Goal: Task Accomplishment & Management: Use online tool/utility

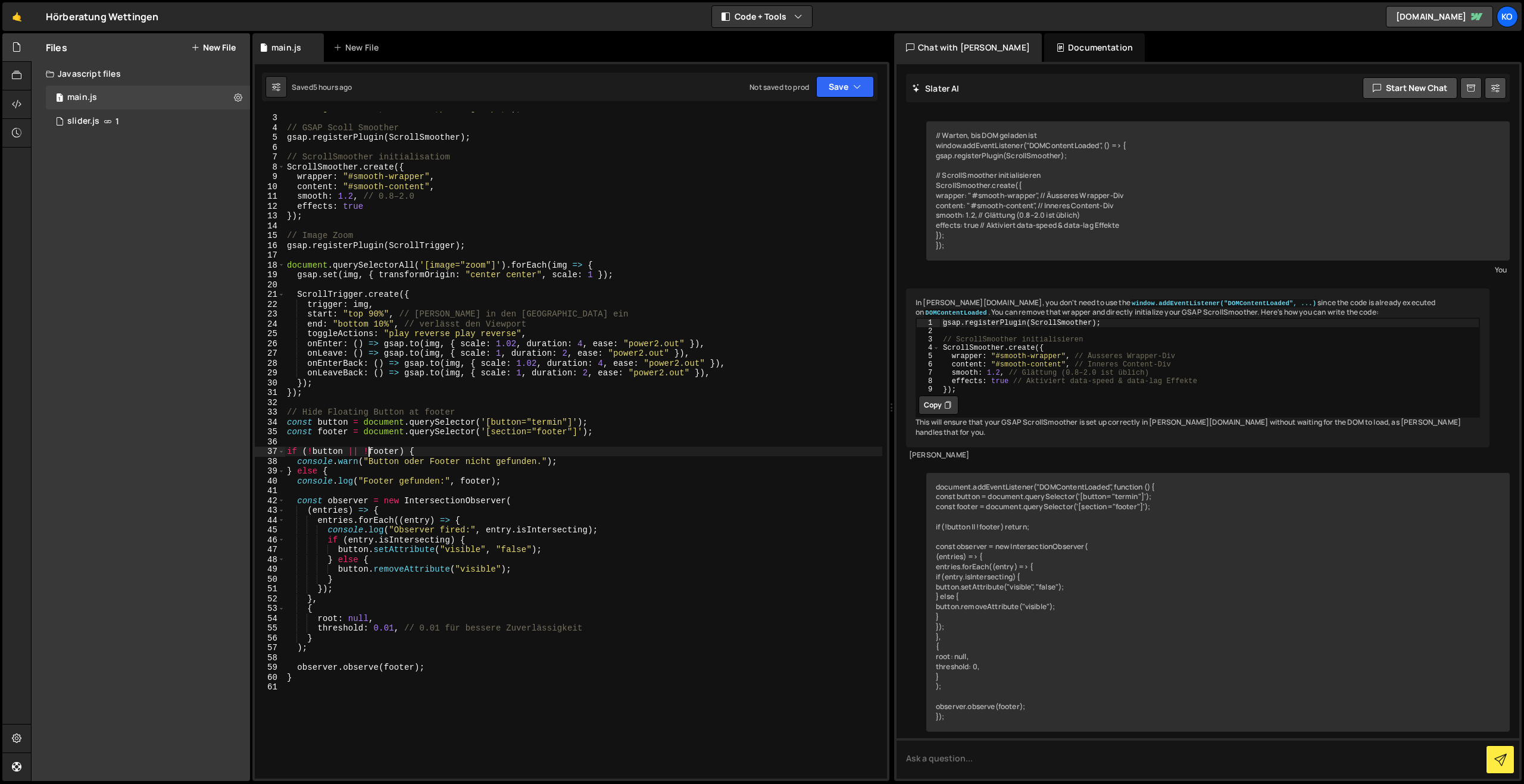
scroll to position [1172, 0]
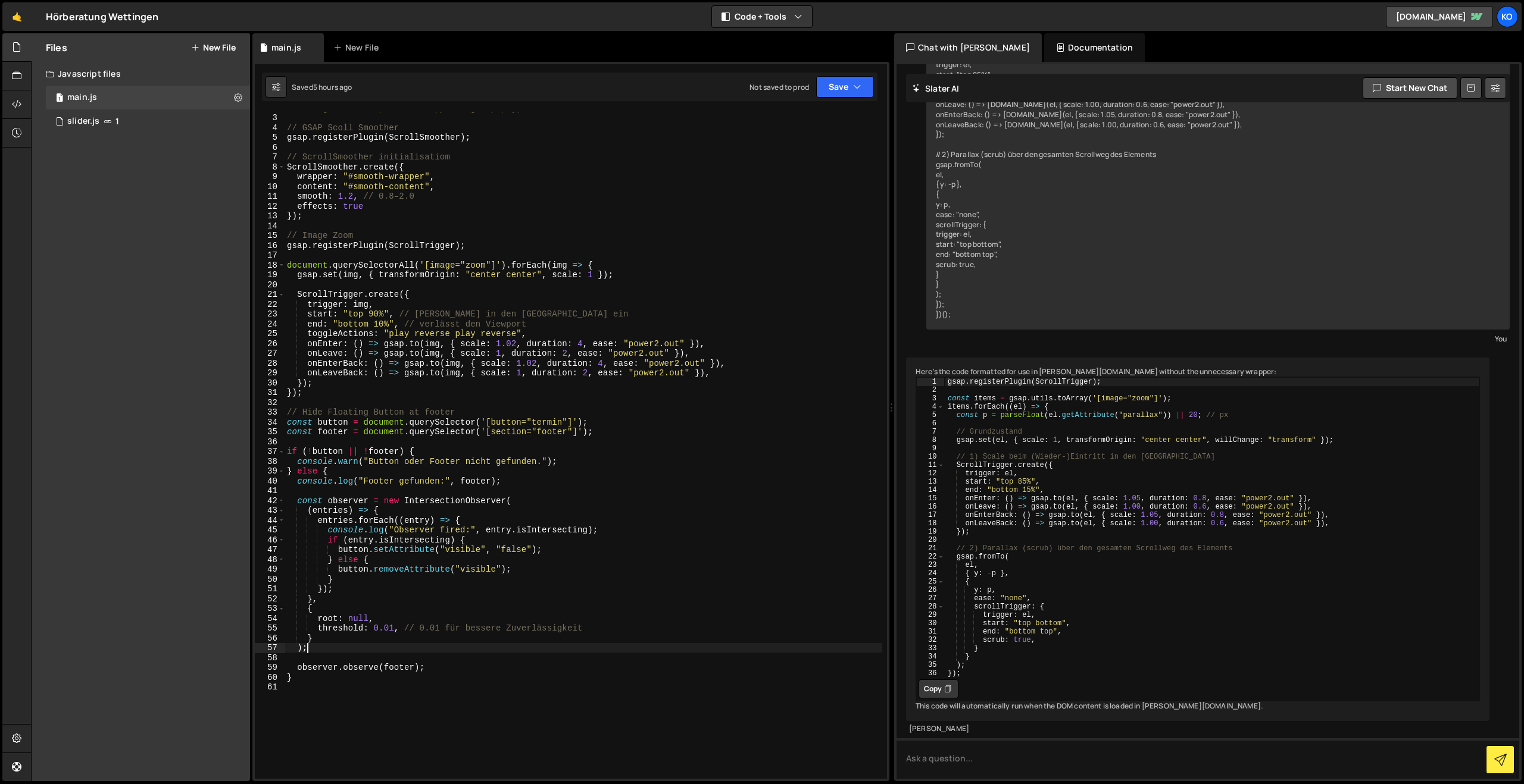
click at [333, 649] on div ""background:blue;color:#fff;padding: 8px;" ) ; // GSAP Scoll Smoother gsap . re…" at bounding box center [583, 446] width 598 height 687
click at [330, 677] on div ""background:blue;color:#fff;padding: 8px;" ) ; // GSAP Scoll Smoother gsap . re…" at bounding box center [583, 446] width 598 height 687
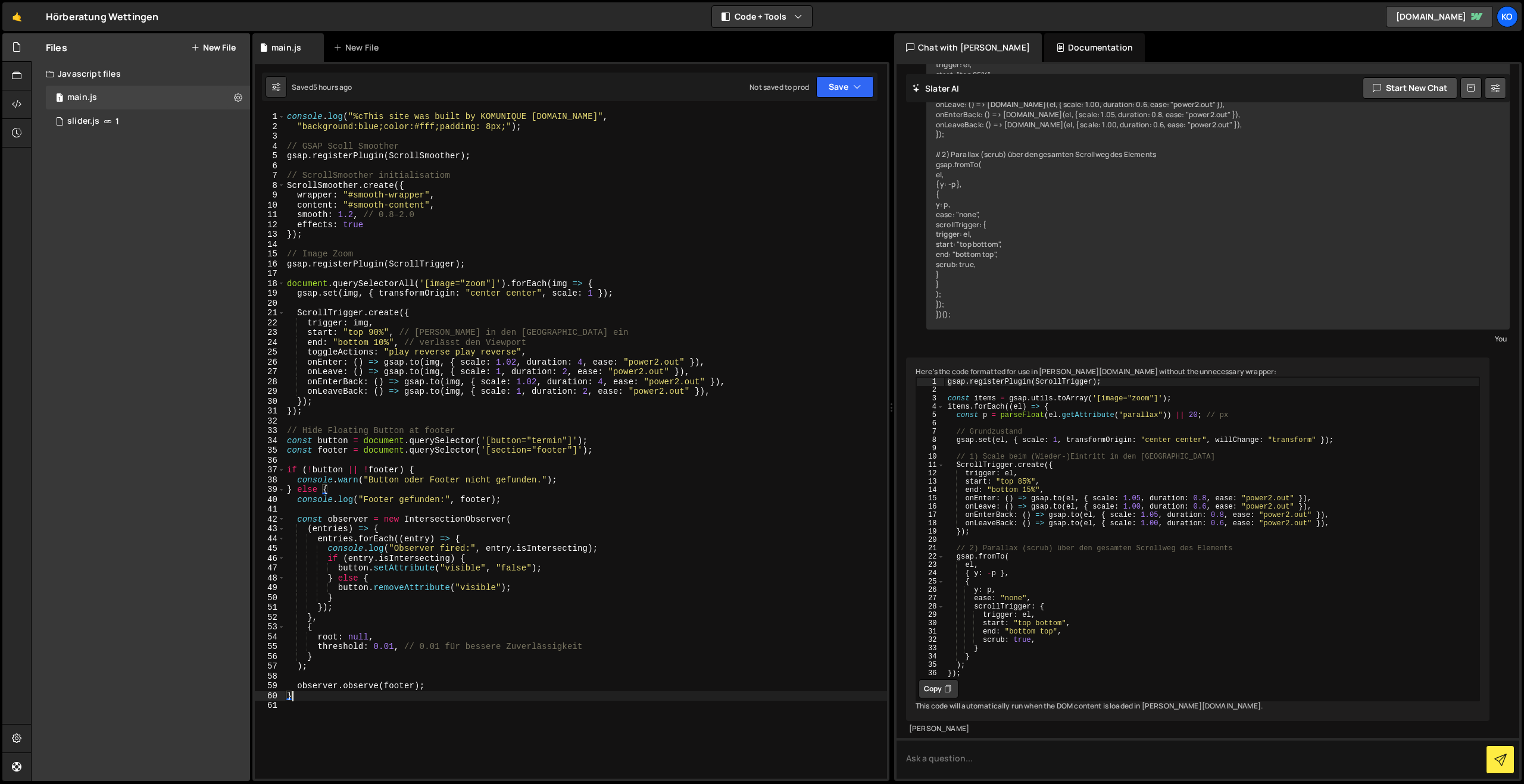
scroll to position [0, 0]
click at [332, 321] on div "console . log ( "%cThis site was built by KOMUNIQUE [DOMAIN_NAME]" , "backgroun…" at bounding box center [586, 455] width 602 height 687
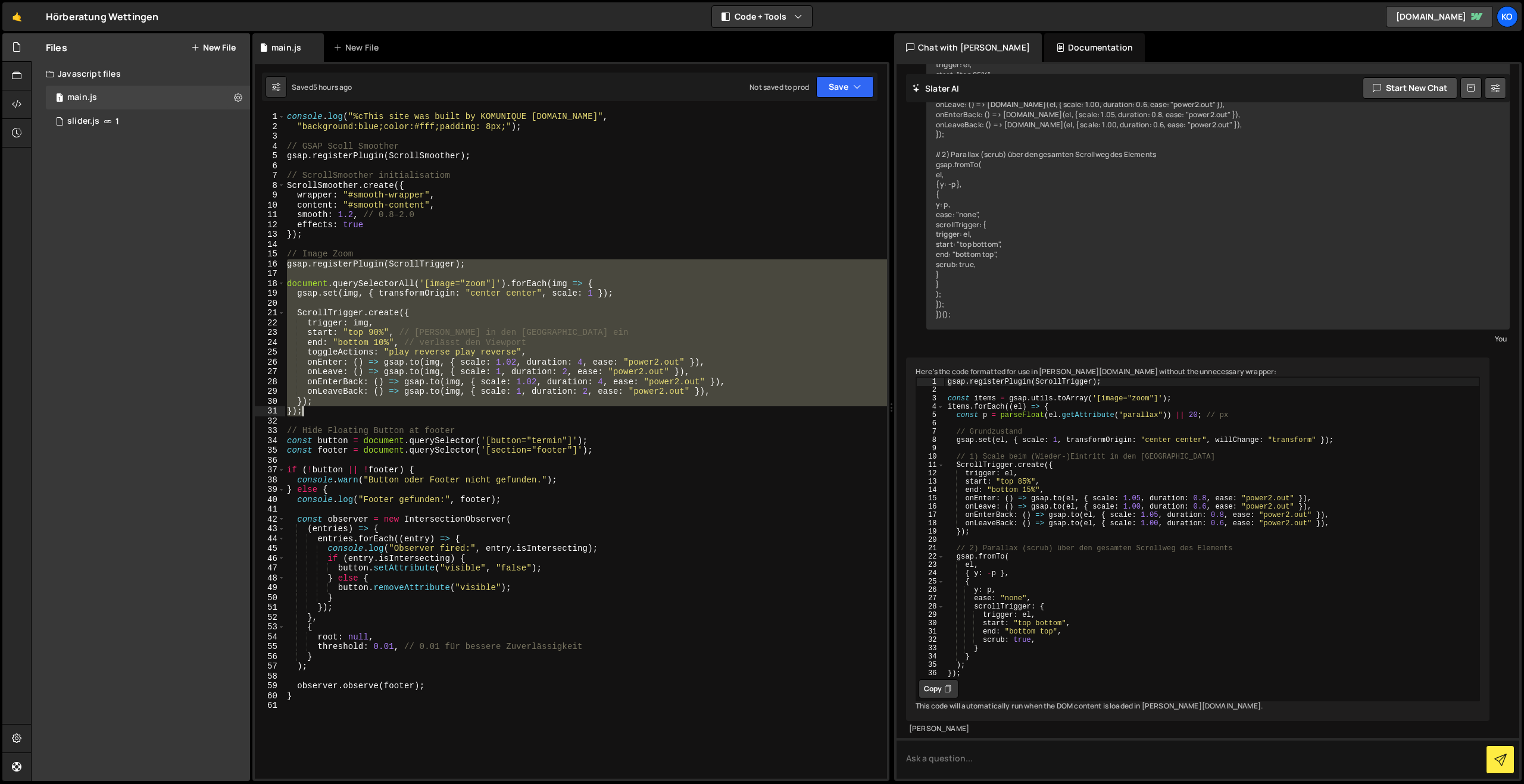
drag, startPoint x: 286, startPoint y: 262, endPoint x: 365, endPoint y: 409, distance: 166.9
click at [365, 409] on div "console . log ( "%cThis site was built by KOMUNIQUE [DOMAIN_NAME]" , "backgroun…" at bounding box center [586, 455] width 602 height 687
type textarea "});"
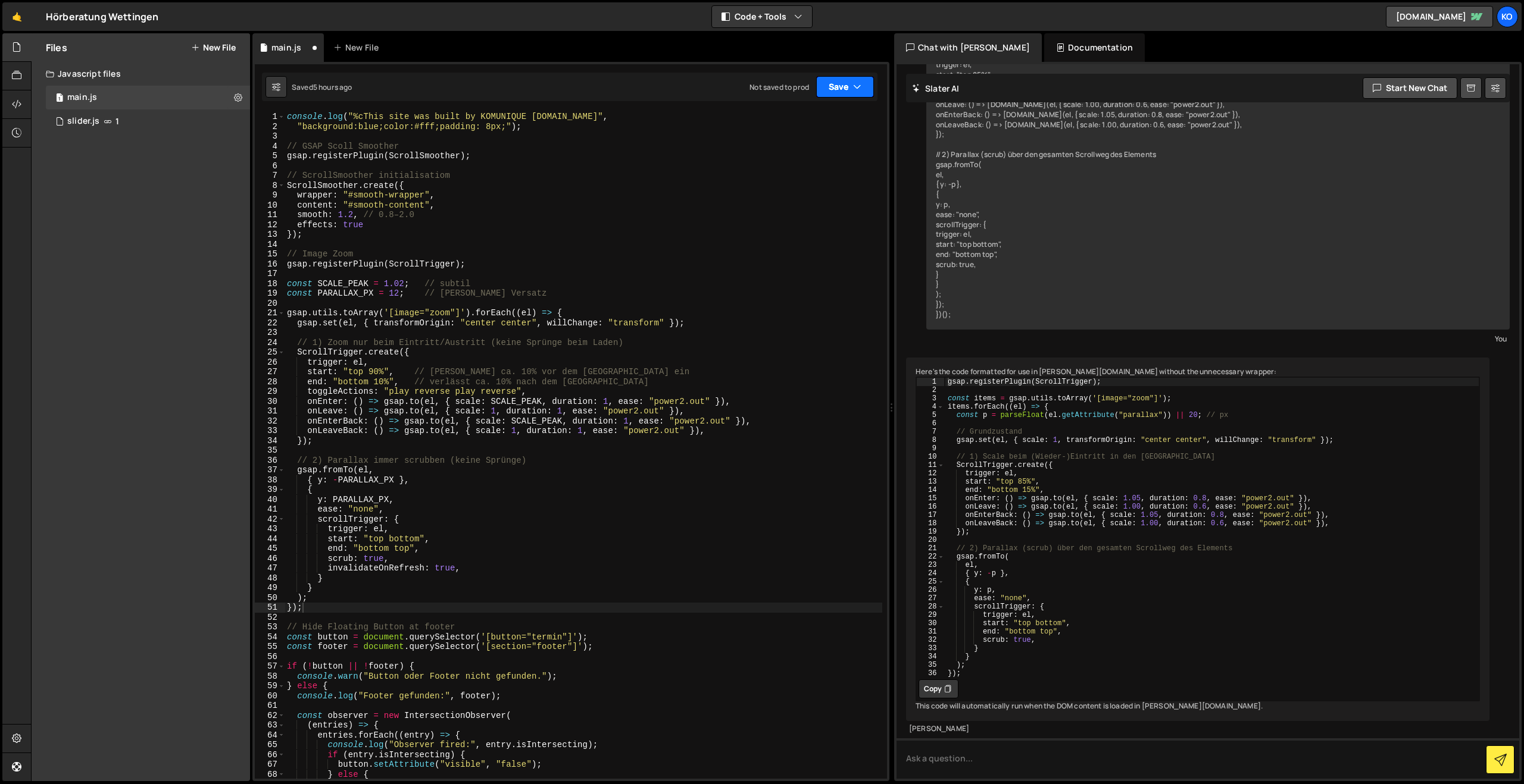
click at [856, 84] on icon "button" at bounding box center [857, 87] width 8 height 12
click at [788, 117] on div "Save to Staging S" at bounding box center [804, 117] width 124 height 12
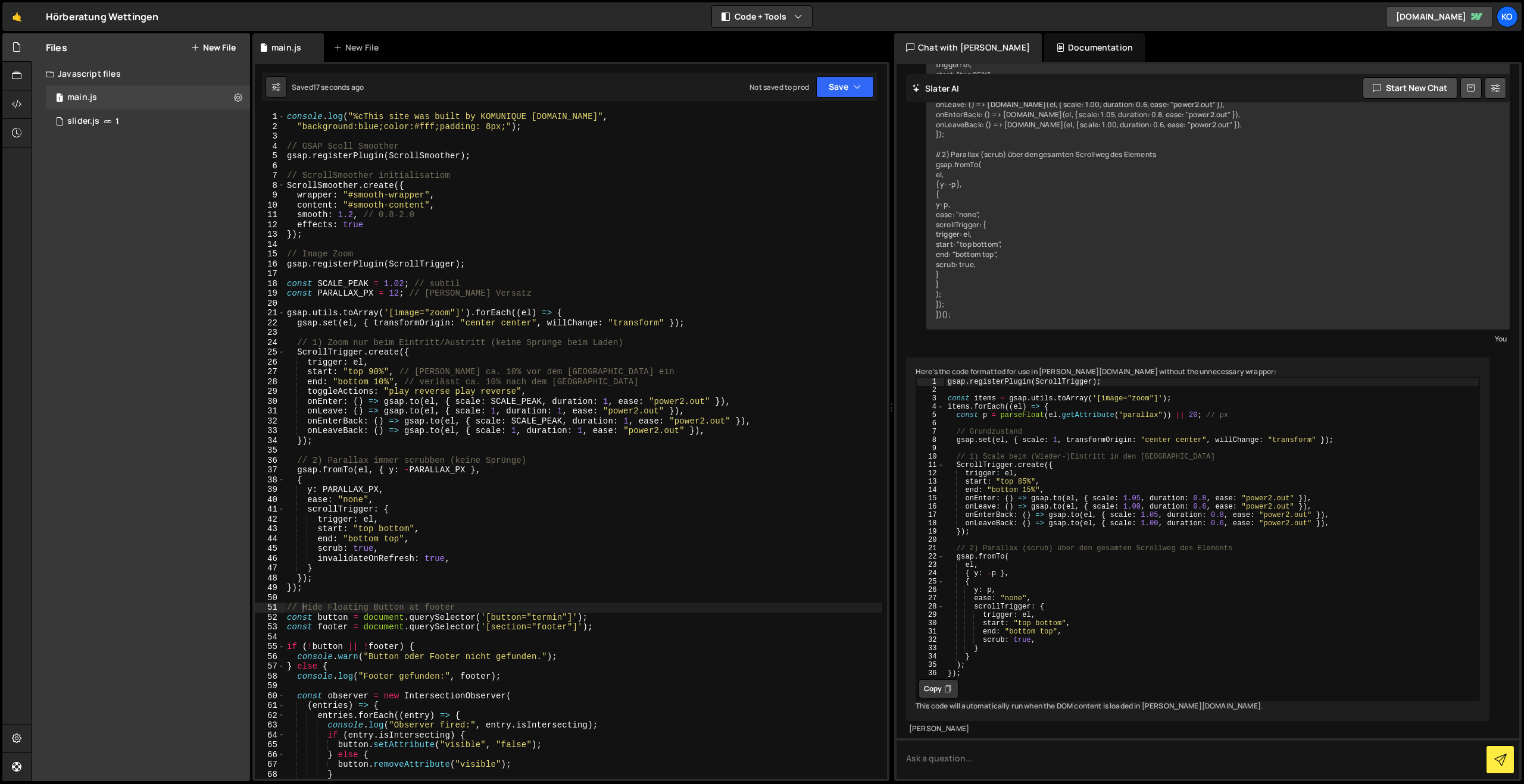
click at [577, 447] on div "console . log ( "%cThis site was built by KOMUNIQUE [DOMAIN_NAME]" , "backgroun…" at bounding box center [583, 455] width 598 height 687
click at [535, 386] on div "console . log ( "%cThis site was built by KOMUNIQUE [DOMAIN_NAME]" , "backgroun…" at bounding box center [583, 455] width 598 height 687
click at [457, 527] on div "console . log ( "%cThis site was built by KOMUNIQUE [DOMAIN_NAME]" , "backgroun…" at bounding box center [583, 455] width 598 height 687
click at [395, 280] on div "console . log ( "%cThis site was built by KOMUNIQUE [DOMAIN_NAME]" , "backgroun…" at bounding box center [583, 455] width 598 height 687
type textarea "const SCALE_PEAK = 1.02; // subtil"
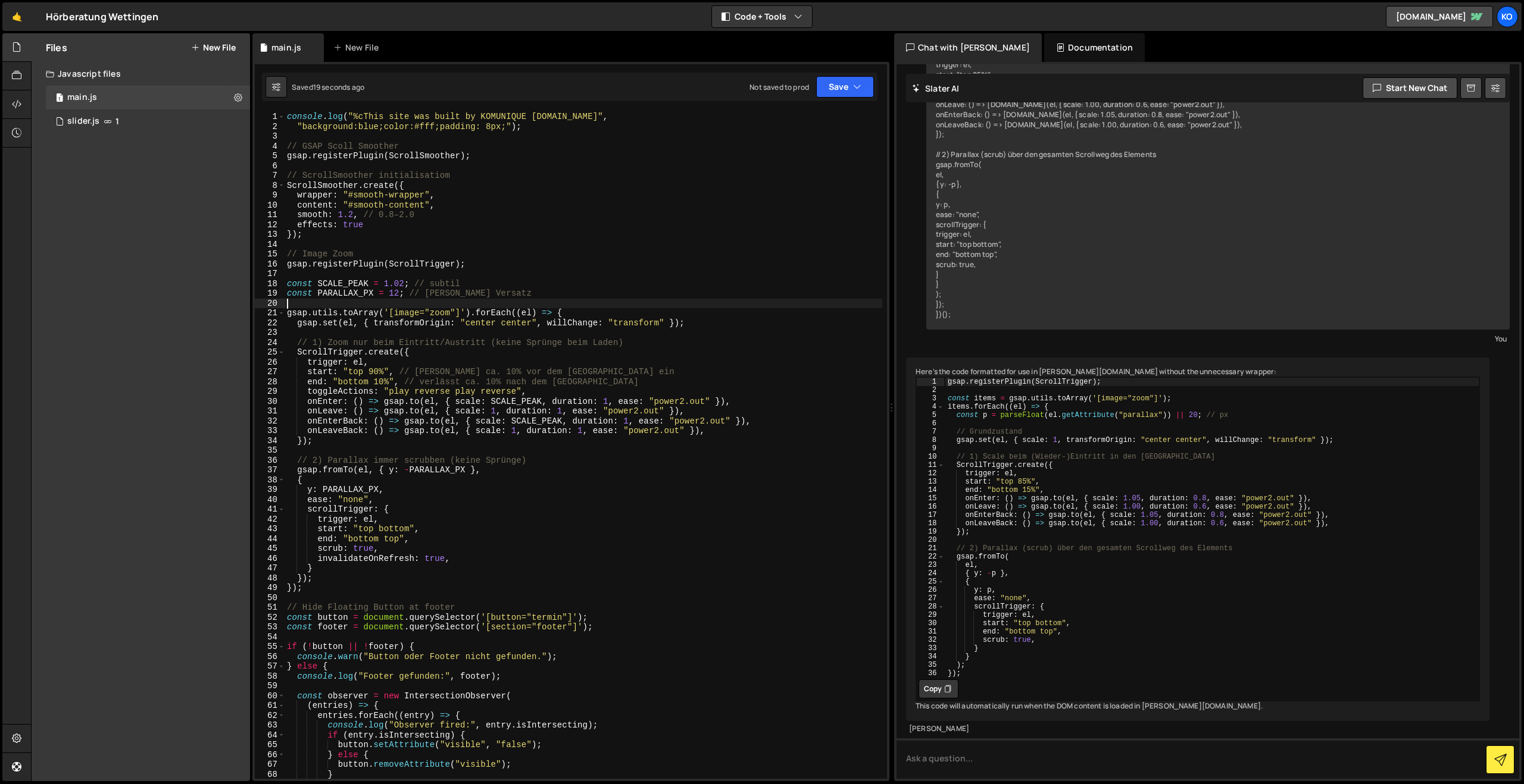
click at [397, 305] on div "console . log ( "%cThis site was built by KOMUNIQUE [DOMAIN_NAME]" , "backgroun…" at bounding box center [583, 455] width 598 height 687
click at [398, 293] on div "console . log ( "%cThis site was built by KOMUNIQUE [DOMAIN_NAME]" , "backgroun…" at bounding box center [583, 455] width 598 height 687
type textarea "const PARALLAX_PX = 12; // [PERSON_NAME] Versatz"
click at [406, 278] on div "console . log ( "%cThis site was built by KOMUNIQUE [DOMAIN_NAME]" , "backgroun…" at bounding box center [583, 455] width 598 height 687
click at [407, 283] on div "console . log ( "%cThis site was built by KOMUNIQUE [DOMAIN_NAME]" , "backgroun…" at bounding box center [583, 455] width 598 height 687
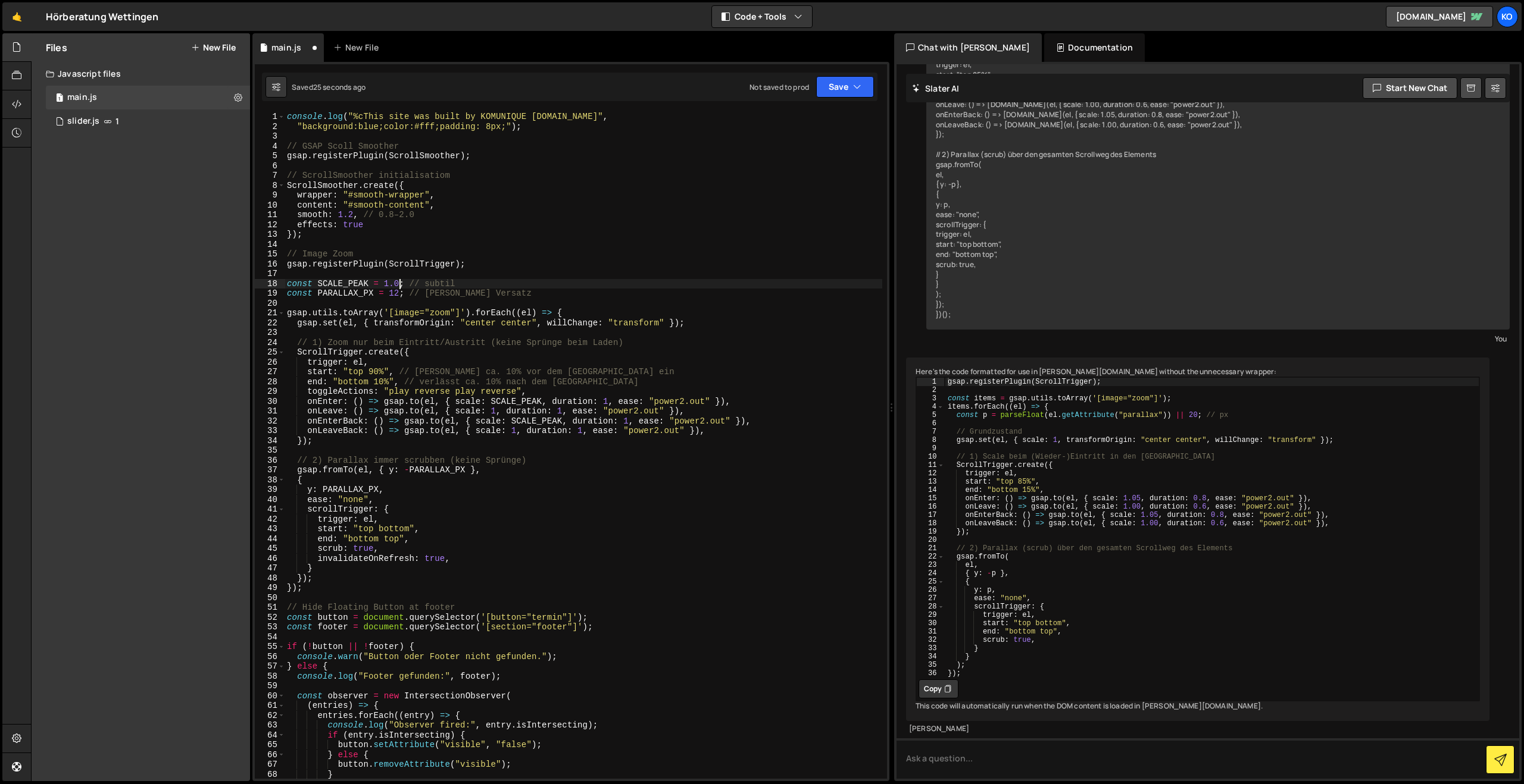
scroll to position [0, 8]
click at [608, 402] on div "console . log ( "%cThis site was built by KOMUNIQUE [DOMAIN_NAME]" , "backgroun…" at bounding box center [583, 455] width 598 height 687
click at [562, 413] on div "console . log ( "%cThis site was built by KOMUNIQUE [DOMAIN_NAME]" , "backgroun…" at bounding box center [583, 455] width 598 height 687
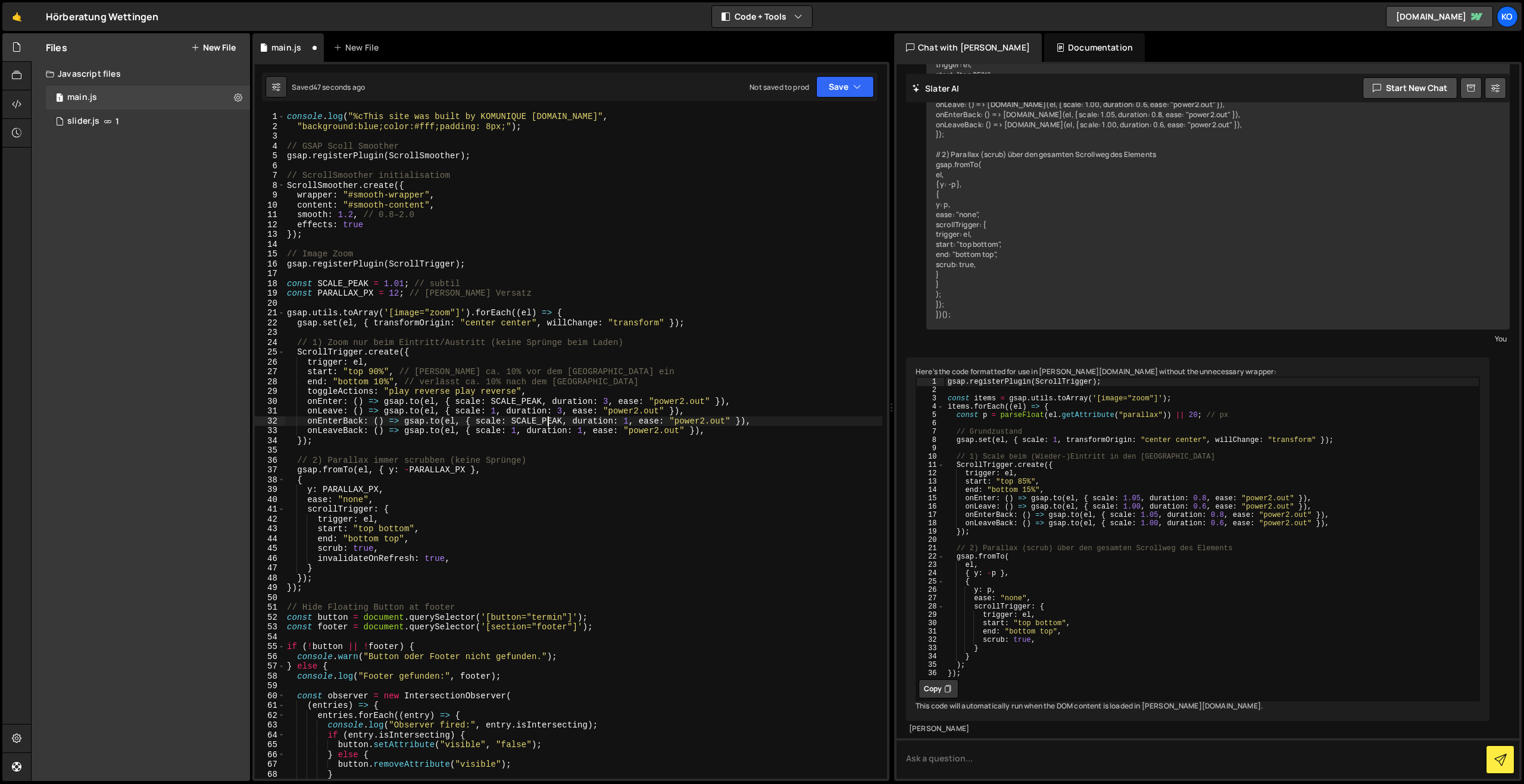
click at [549, 423] on div "console . log ( "%cThis site was built by KOMUNIQUE [DOMAIN_NAME]" , "backgroun…" at bounding box center [583, 455] width 598 height 687
click at [628, 423] on div "console . log ( "%cThis site was built by KOMUNIQUE [DOMAIN_NAME]" , "backgroun…" at bounding box center [583, 455] width 598 height 687
click at [583, 431] on div "console . log ( "%cThis site was built by KOMUNIQUE [DOMAIN_NAME]" , "backgroun…" at bounding box center [583, 455] width 598 height 687
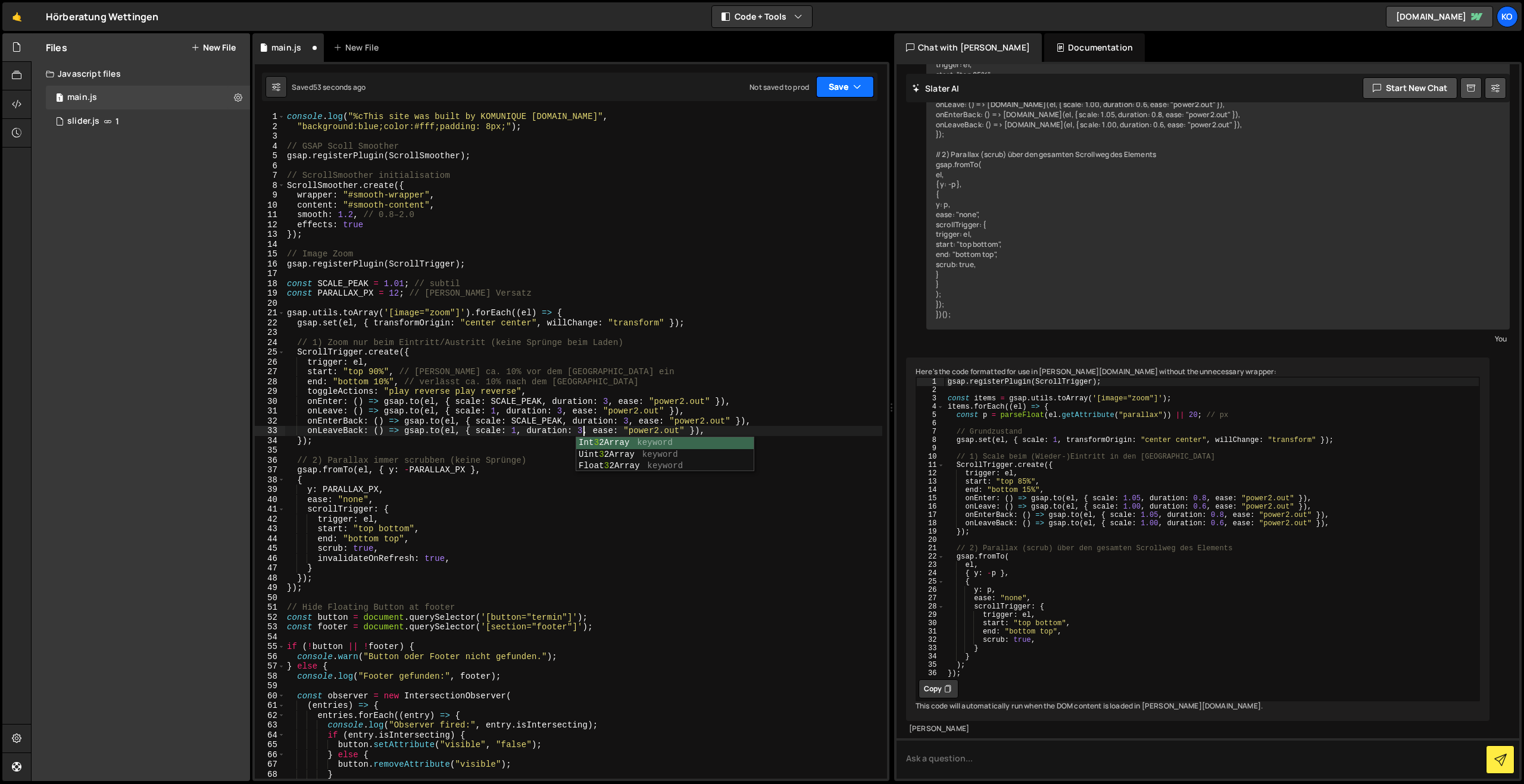
click at [846, 86] on button "Save" at bounding box center [845, 87] width 58 height 21
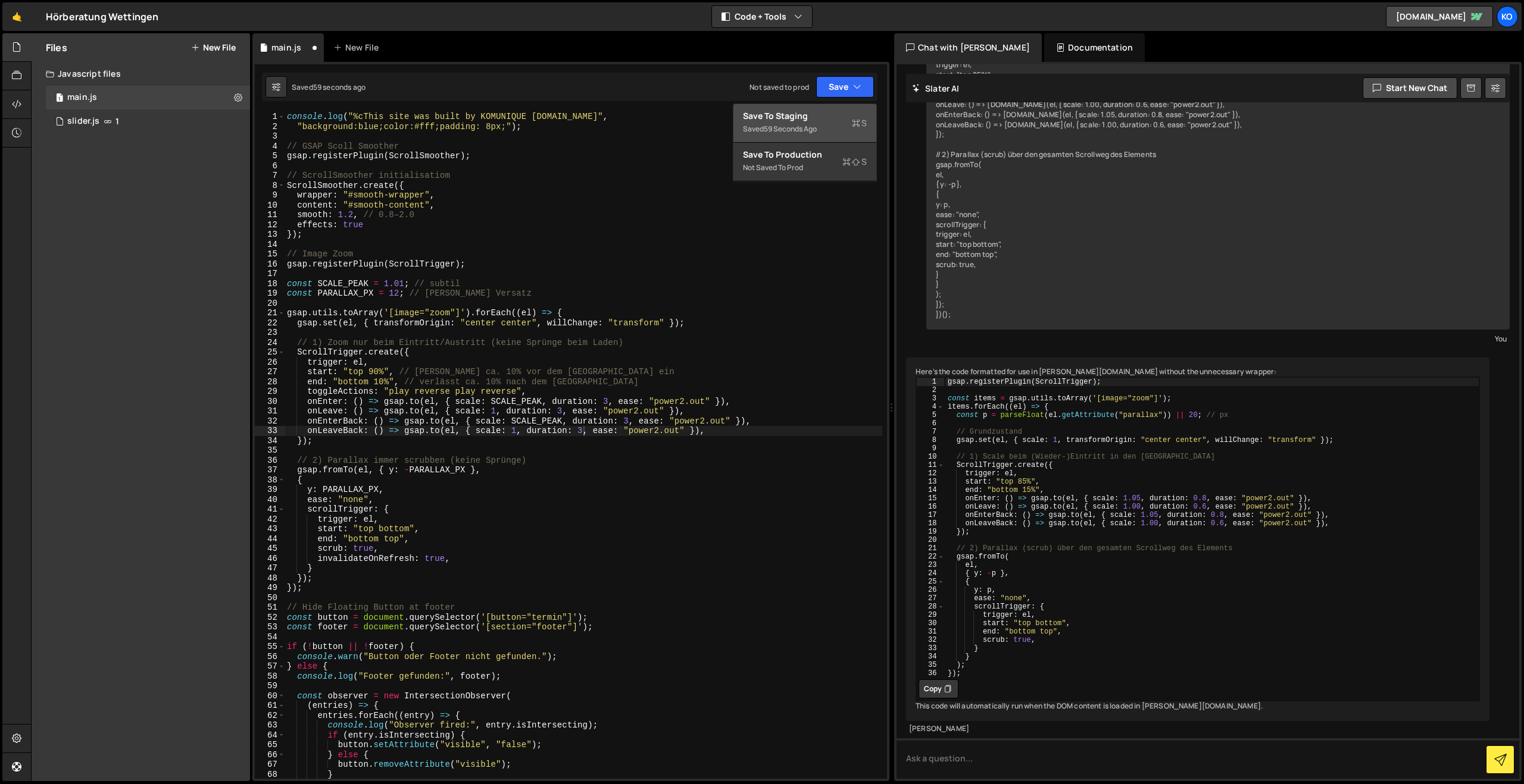
click at [774, 122] on div "Saved 59 seconds ago" at bounding box center [804, 129] width 124 height 15
click at [353, 214] on div "console . log ( "%cThis site was built by KOMUNIQUE [DOMAIN_NAME]" , "backgroun…" at bounding box center [583, 455] width 598 height 687
click at [404, 283] on div "console . log ( "%cThis site was built by KOMUNIQUE [DOMAIN_NAME]" , "backgroun…" at bounding box center [583, 455] width 598 height 687
click at [835, 84] on button "Save" at bounding box center [845, 87] width 58 height 21
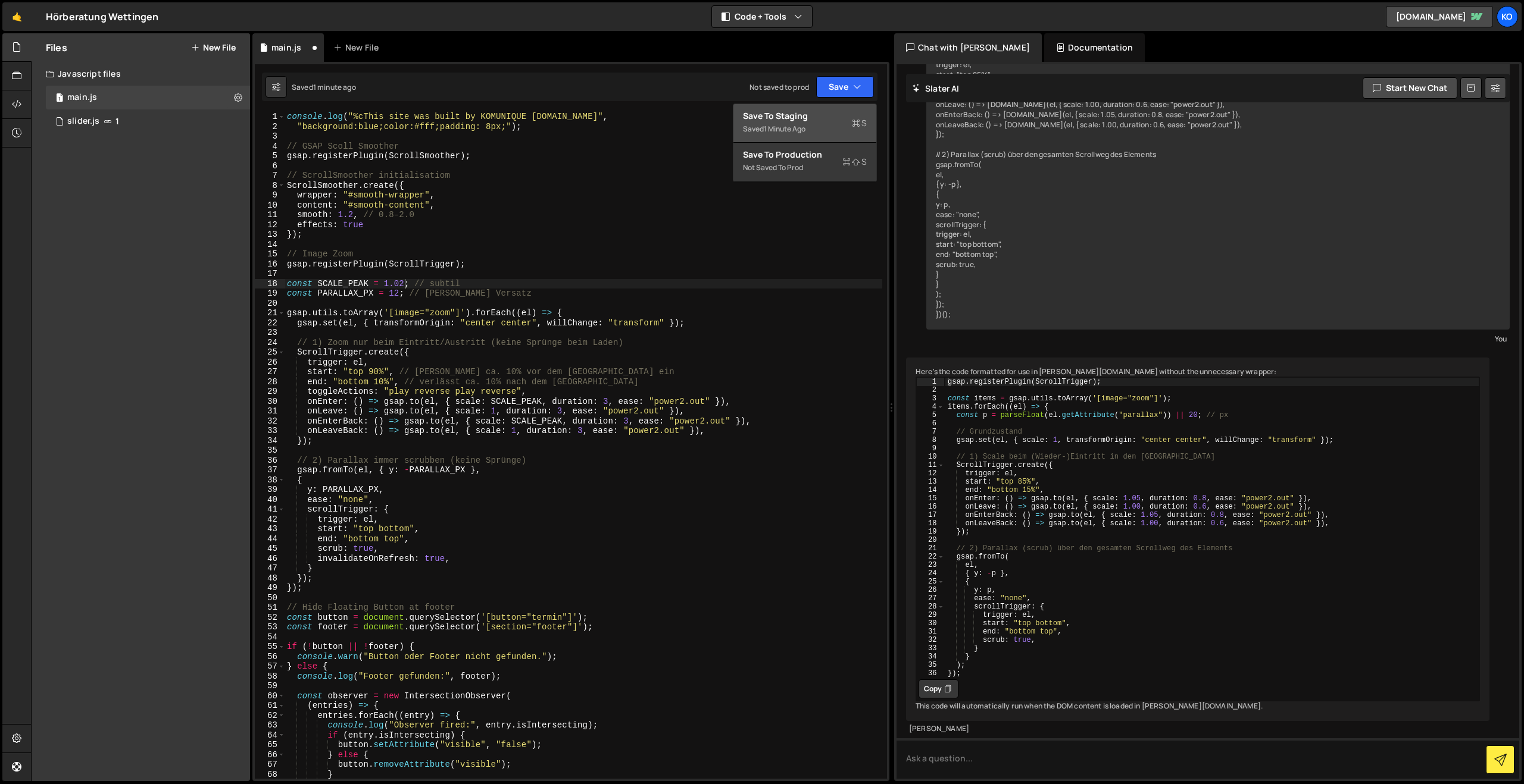
click at [803, 125] on div "1 minute ago" at bounding box center [784, 128] width 41 height 10
click at [402, 282] on div "console . log ( "%cThis site was built by KOMUNIQUE [DOMAIN_NAME]" , "backgroun…" at bounding box center [583, 455] width 598 height 687
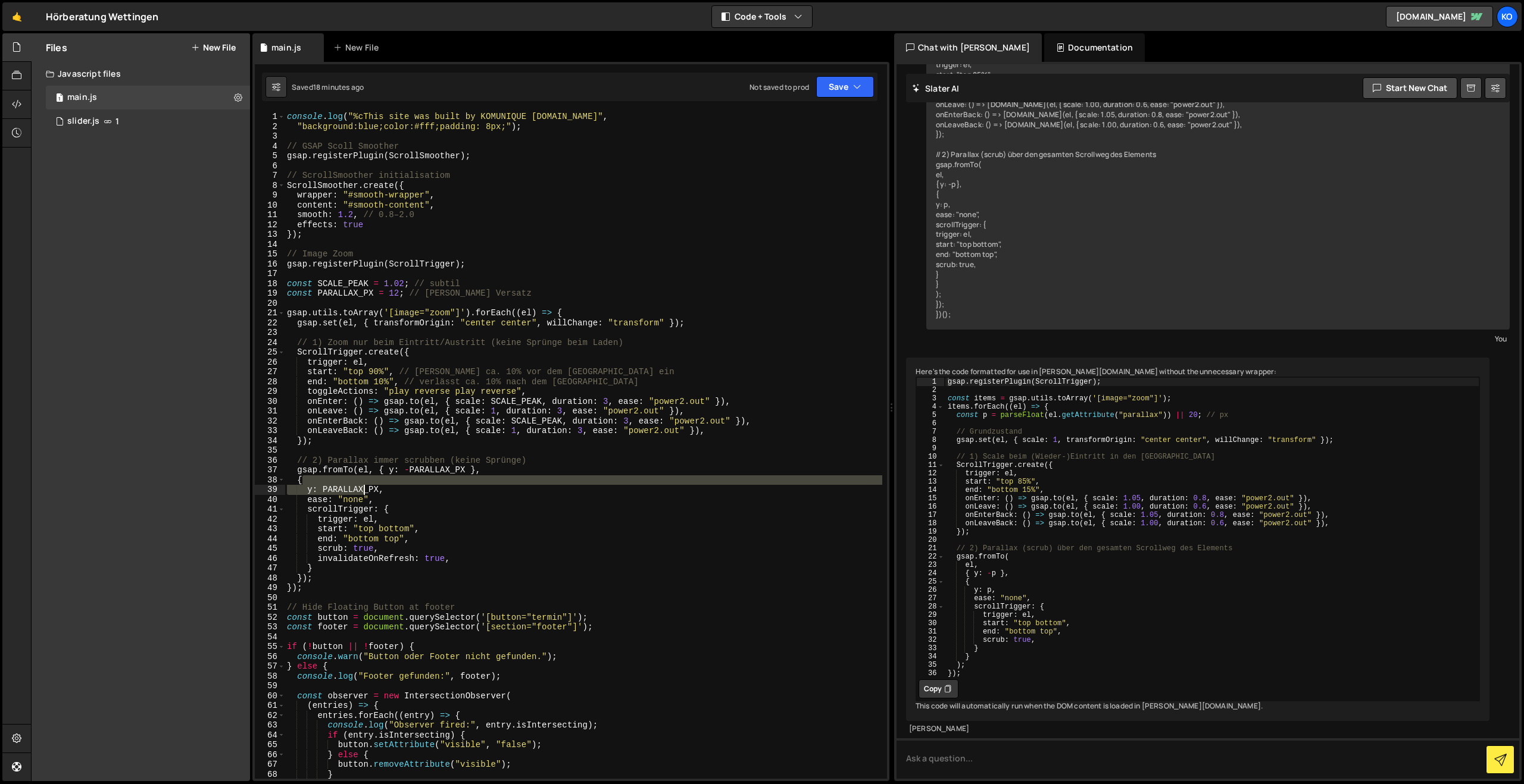
drag, startPoint x: 366, startPoint y: 492, endPoint x: 361, endPoint y: 513, distance: 21.6
click at [365, 492] on div "console . log ( "%cThis site was built by KOMUNIQUE [DOMAIN_NAME]" , "backgroun…" at bounding box center [583, 455] width 598 height 687
type textarea "{ y: PARALLAX_PX,"
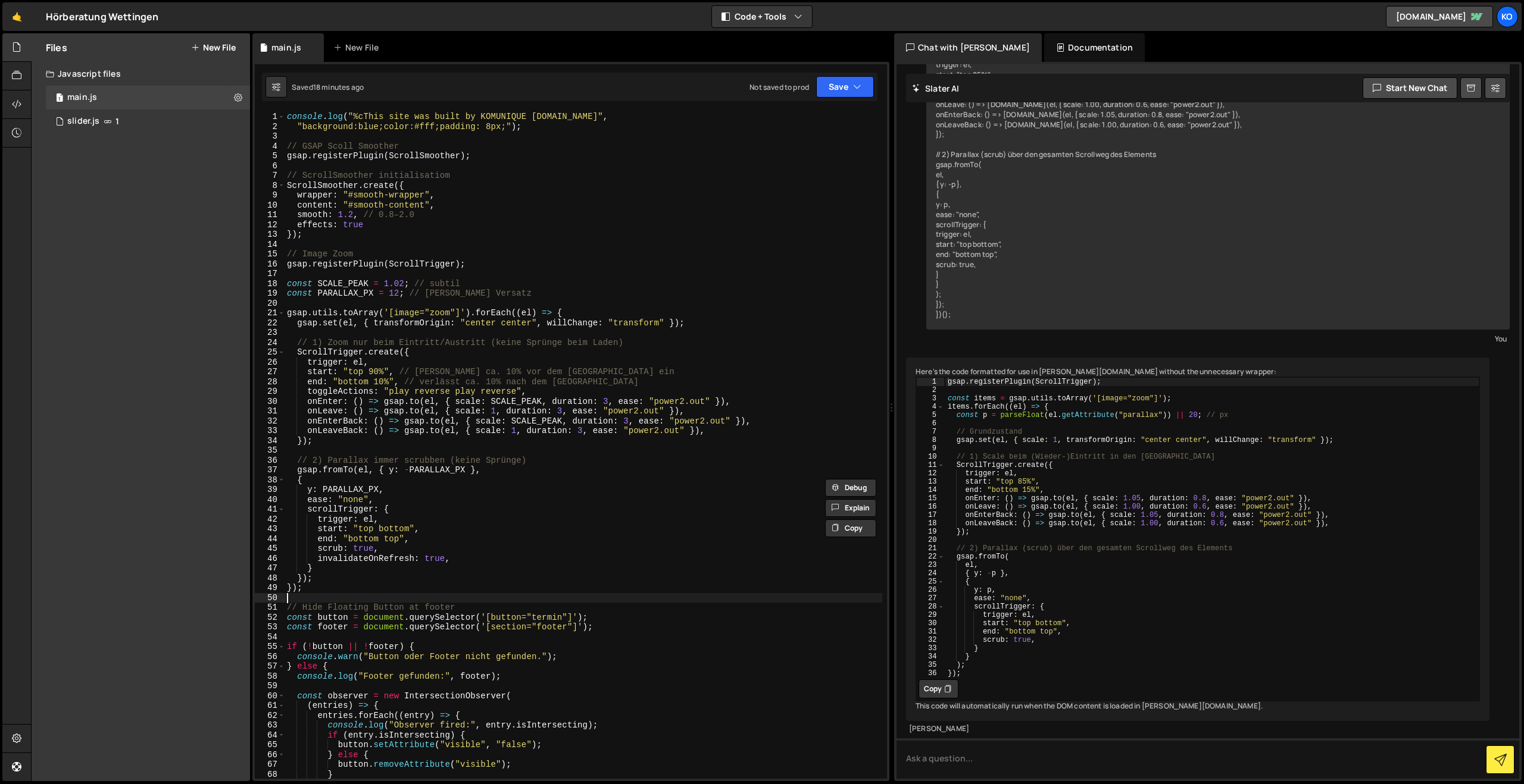
click at [331, 596] on div "console . log ( "%cThis site was built by KOMUNIQUE [DOMAIN_NAME]" , "backgroun…" at bounding box center [583, 455] width 598 height 687
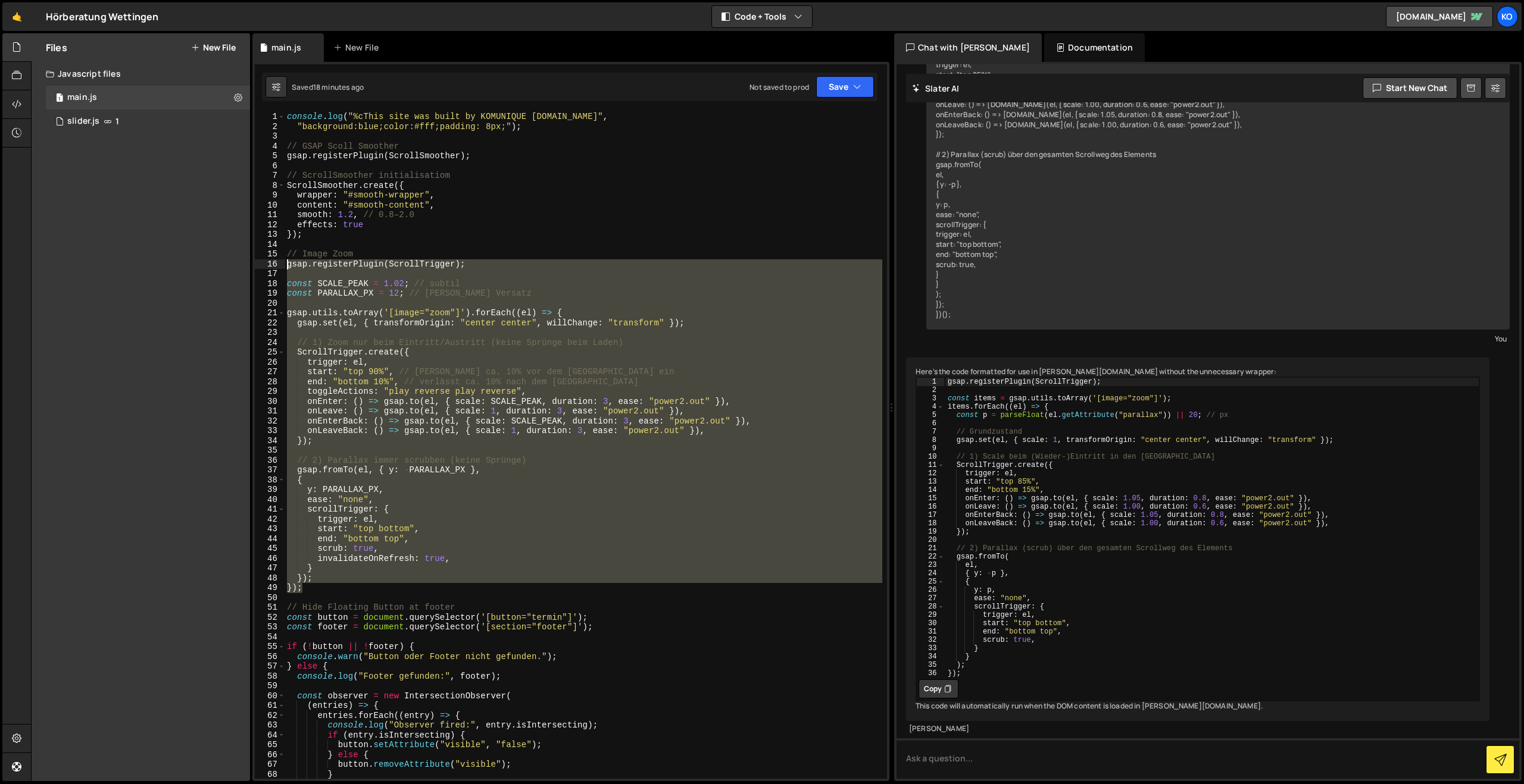
drag, startPoint x: 332, startPoint y: 592, endPoint x: 246, endPoint y: 262, distance: 341.0
click at [246, 262] on div "Files New File Javascript files 1 main.js 0 1 slider.js 1 CSS files Copy share …" at bounding box center [777, 407] width 1493 height 749
paste textarea "});"
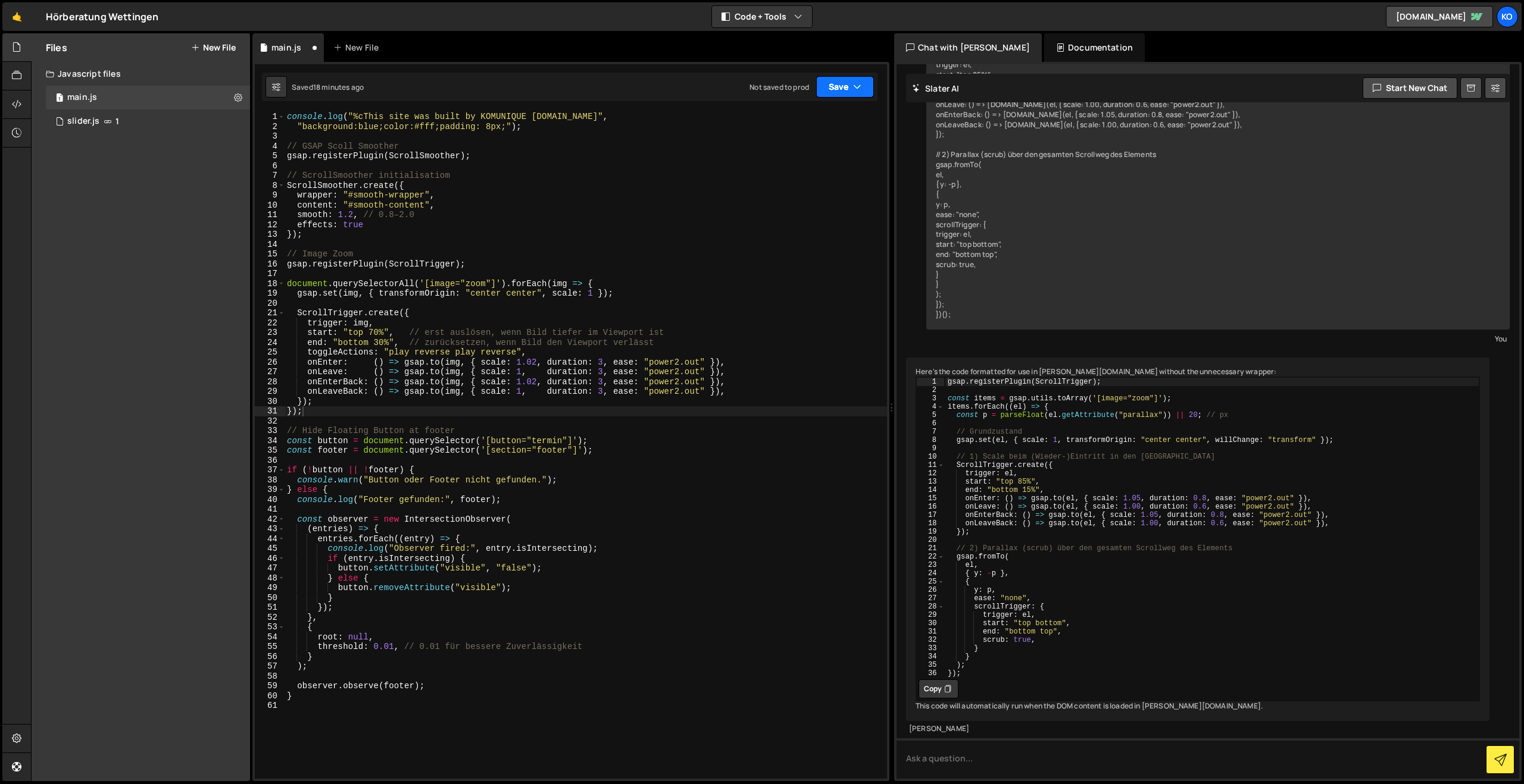
click at [834, 86] on button "Save" at bounding box center [845, 87] width 58 height 21
click at [781, 125] on div "18 minutes ago" at bounding box center [788, 128] width 49 height 10
click at [470, 437] on div "console . log ( "%cThis site was built by KOMUNIQUE [DOMAIN_NAME]" , "backgroun…" at bounding box center [586, 455] width 602 height 687
click at [583, 360] on div "console . log ( "%cThis site was built by KOMUNIQUE [DOMAIN_NAME]" , "backgroun…" at bounding box center [586, 455] width 602 height 687
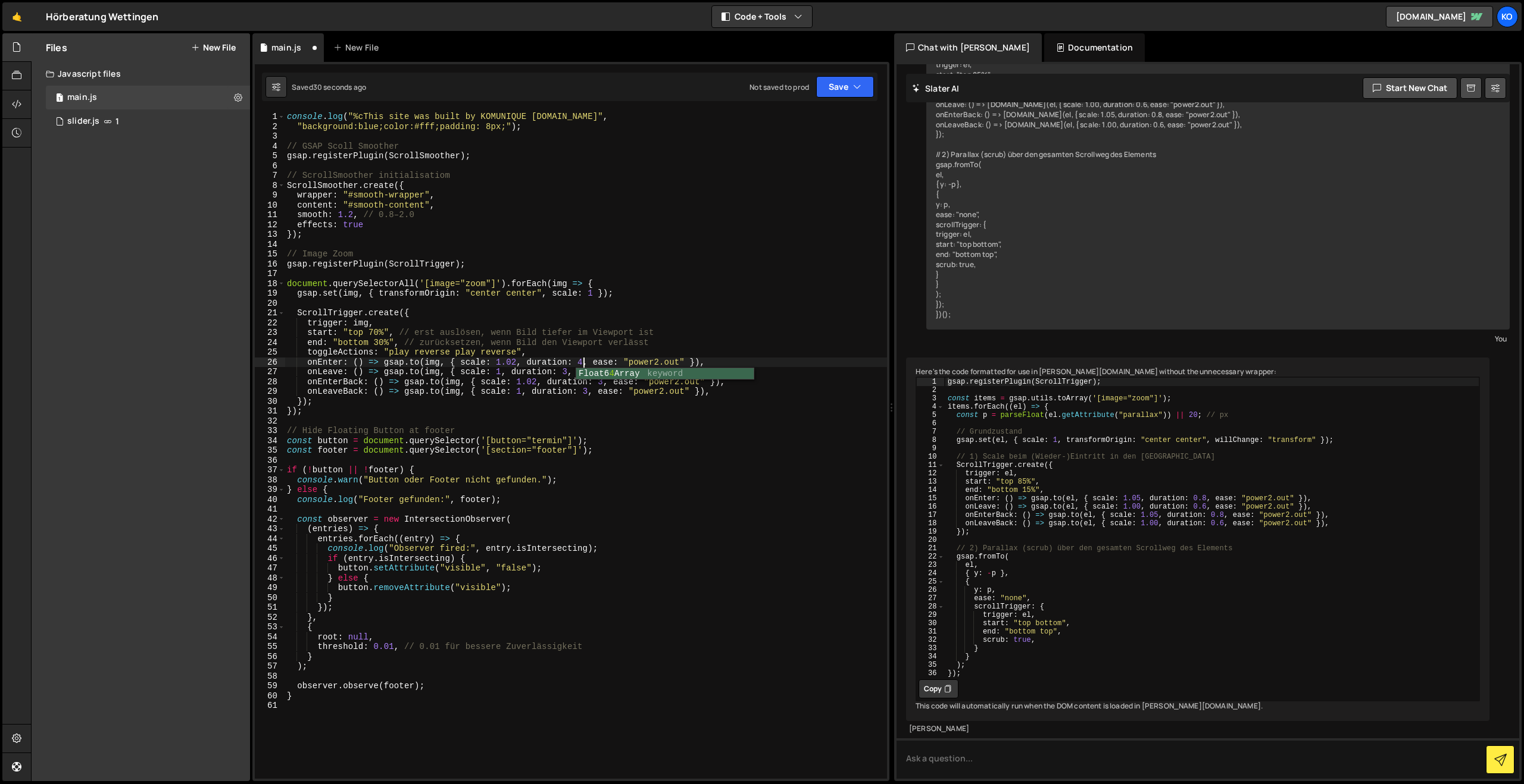
click at [569, 371] on div "console . log ( "%cThis site was built by KOMUNIQUE [DOMAIN_NAME]" , "backgroun…" at bounding box center [586, 455] width 602 height 687
click at [603, 367] on div "console . log ( "%cThis site was built by KOMUNIQUE [DOMAIN_NAME]" , "backgroun…" at bounding box center [586, 455] width 602 height 687
click at [602, 378] on div "console . log ( "%cThis site was built by KOMUNIQUE [DOMAIN_NAME]" , "backgroun…" at bounding box center [586, 455] width 602 height 687
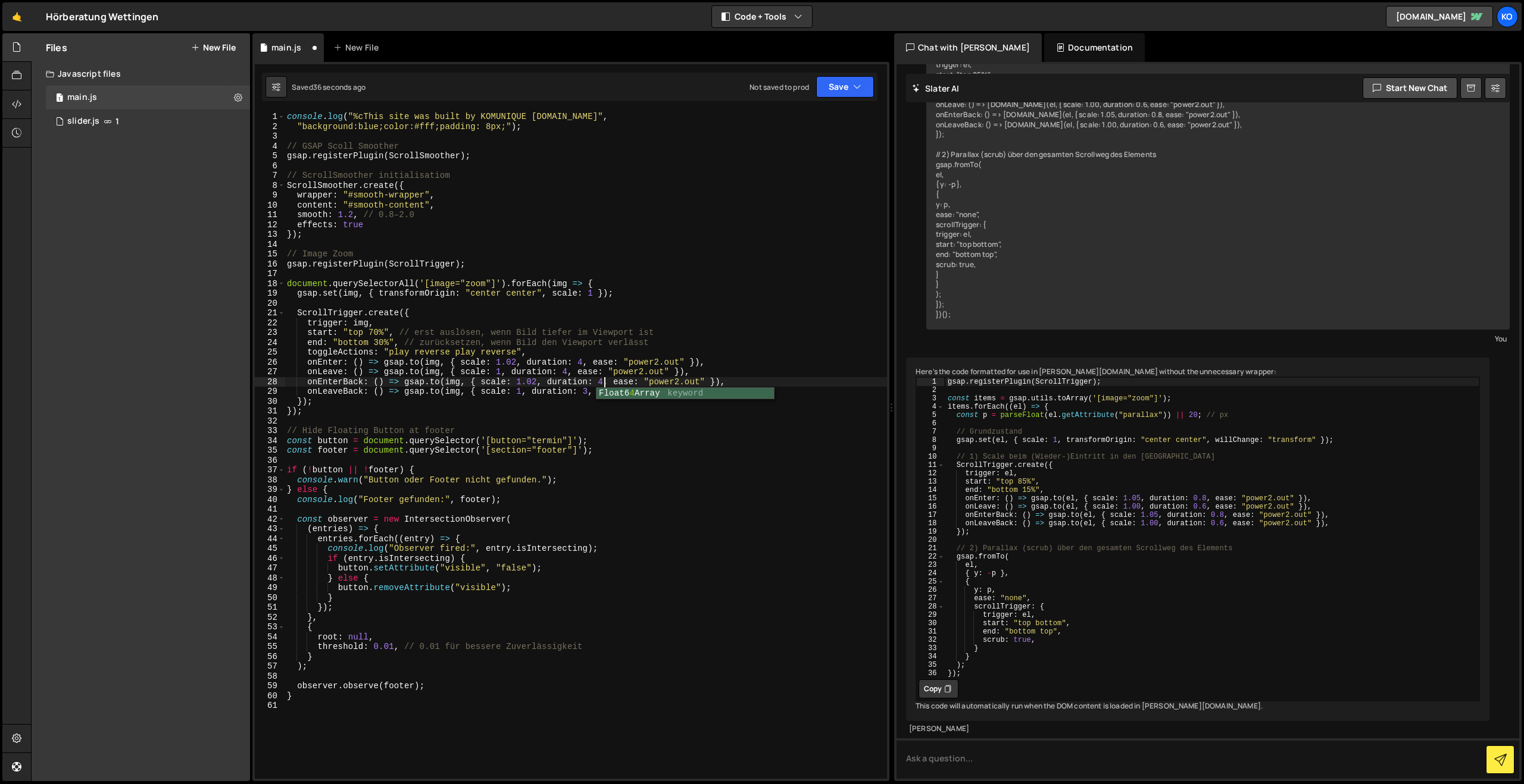
click at [589, 386] on div "console . log ( "%cThis site was built by KOMUNIQUE [DOMAIN_NAME]" , "backgroun…" at bounding box center [586, 455] width 602 height 687
click at [588, 394] on div "console . log ( "%cThis site was built by KOMUNIQUE [DOMAIN_NAME]" , "backgroun…" at bounding box center [586, 455] width 602 height 687
click at [490, 384] on div "console . log ( "%cThis site was built by KOMUNIQUE [DOMAIN_NAME]" , "backgroun…" at bounding box center [586, 455] width 602 height 687
click at [519, 361] on div "console . log ( "%cThis site was built by KOMUNIQUE [DOMAIN_NAME]" , "backgroun…" at bounding box center [586, 455] width 602 height 687
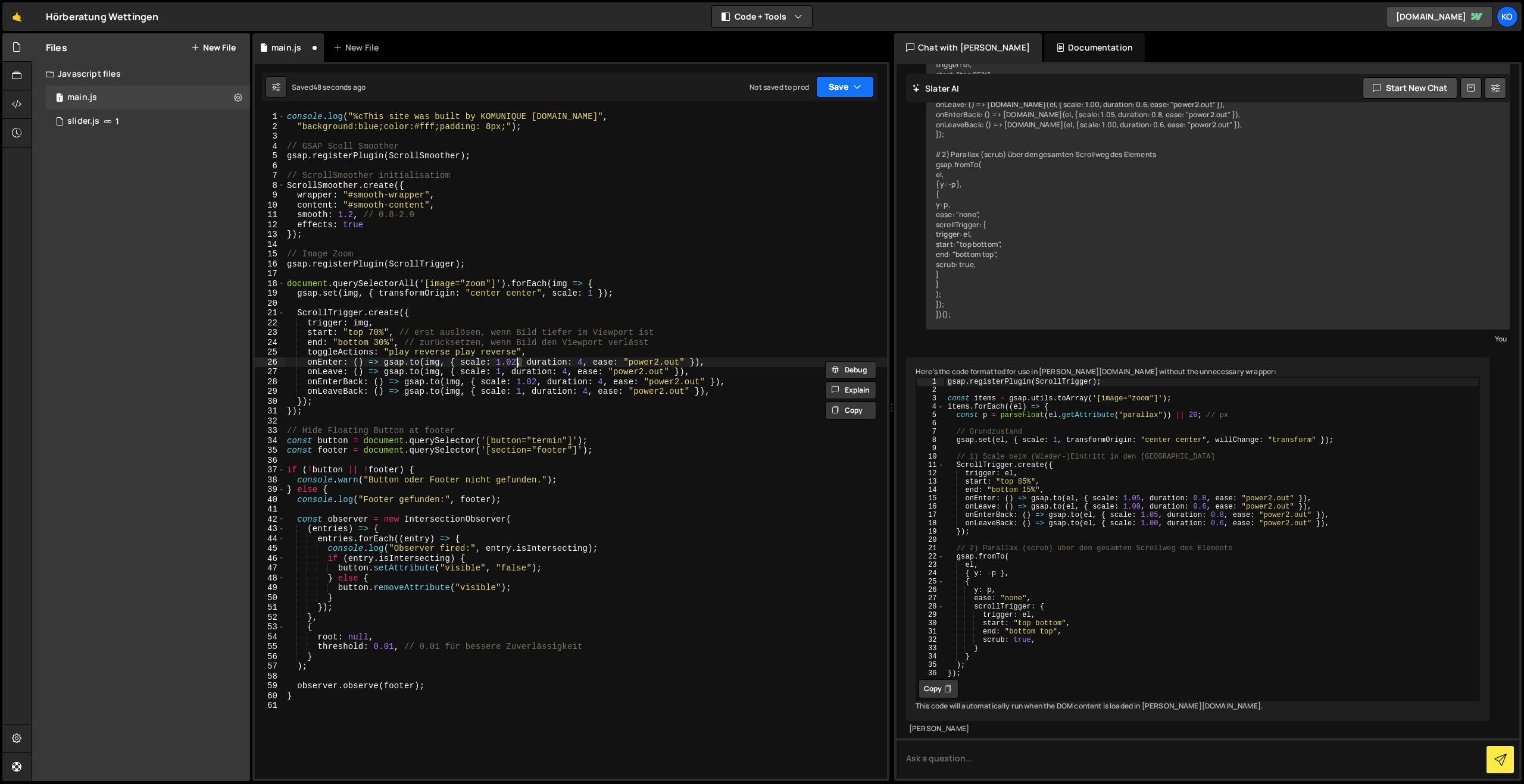
type textarea "onEnter: () => [DOMAIN_NAME](img, { scale: 1.02, duration: 4, ease: "power2.out…"
click at [830, 80] on button "Save" at bounding box center [845, 87] width 58 height 21
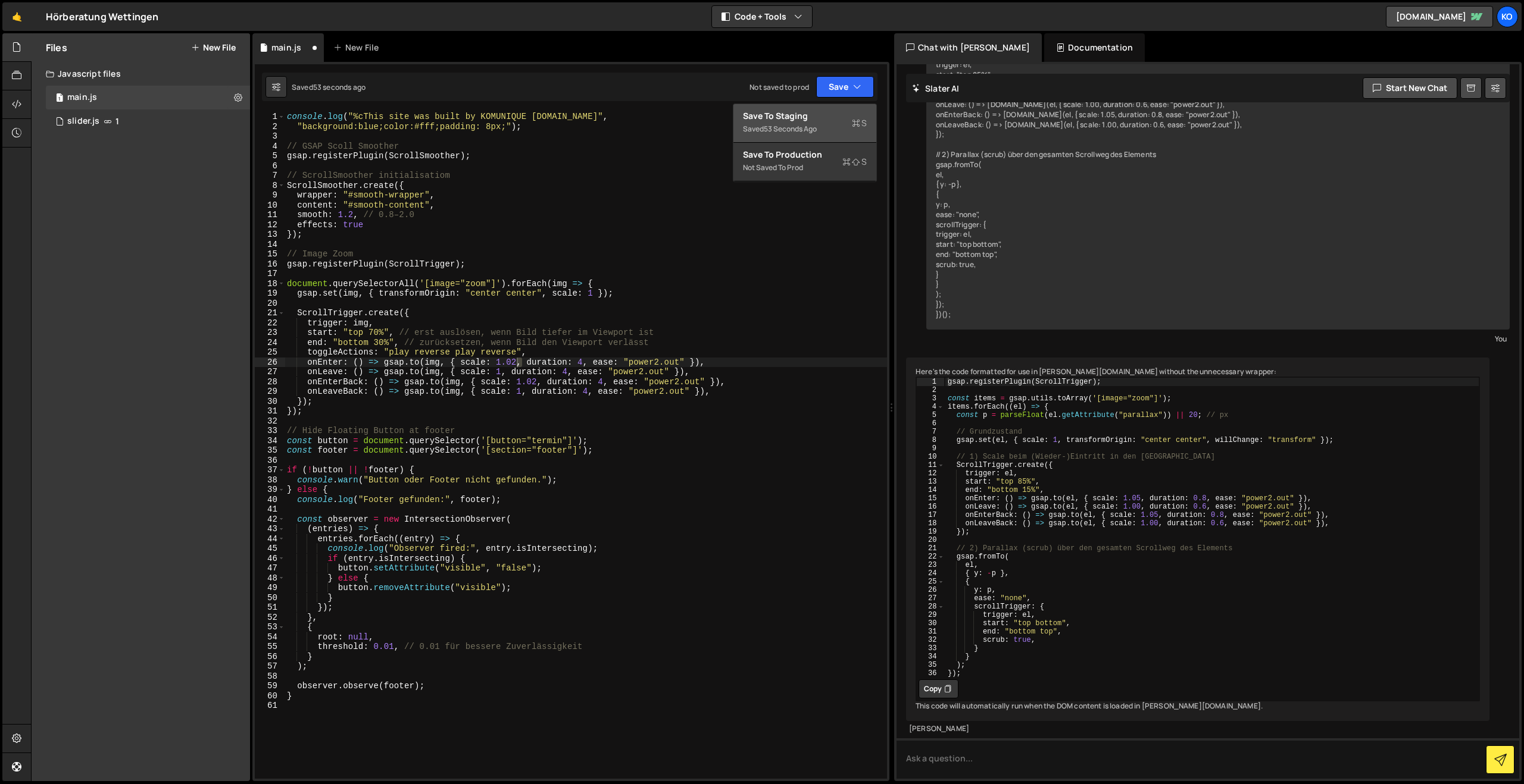
click at [776, 118] on div "Save to Staging S" at bounding box center [804, 117] width 124 height 12
